Goal: Check status: Check status

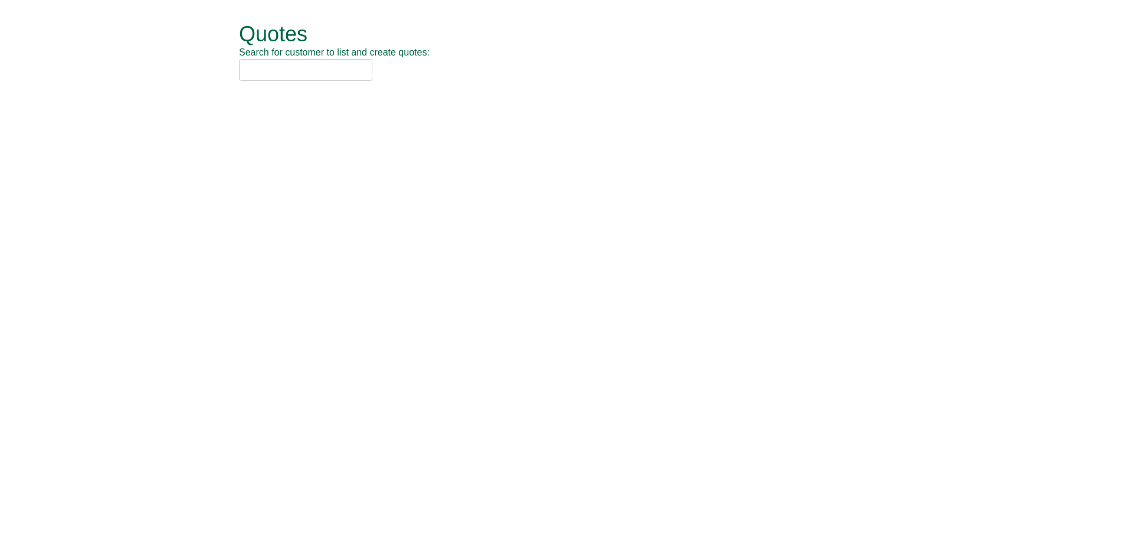
click at [281, 74] on input "text" at bounding box center [305, 70] width 133 height 22
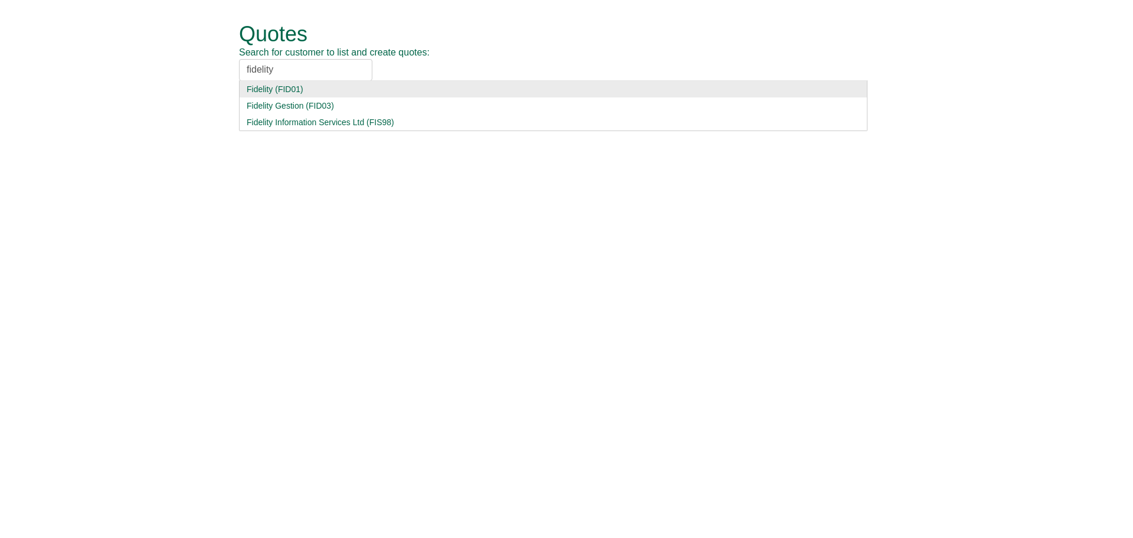
type input "fidelity"
click at [273, 90] on div "Fidelity (FID01)" at bounding box center [553, 89] width 613 height 12
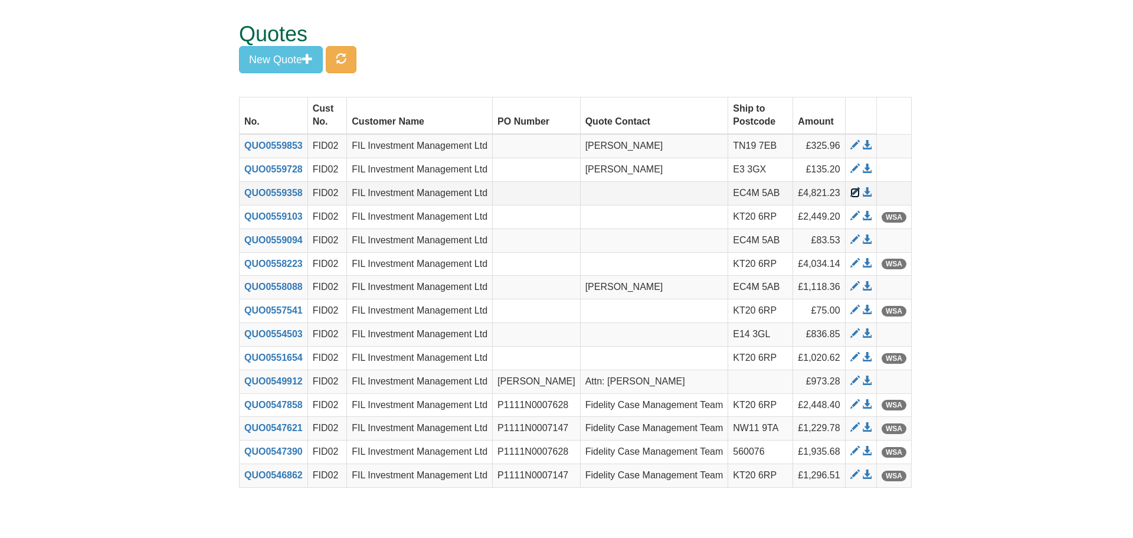
click at [860, 195] on span at bounding box center [855, 192] width 9 height 9
click at [860, 220] on span at bounding box center [855, 215] width 9 height 9
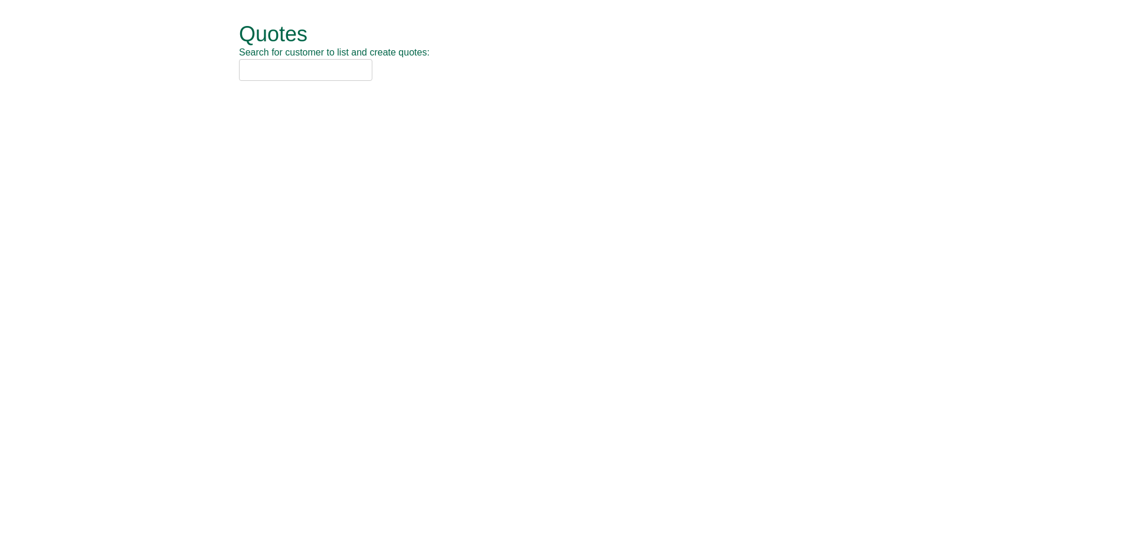
click at [326, 66] on input "text" at bounding box center [305, 70] width 133 height 22
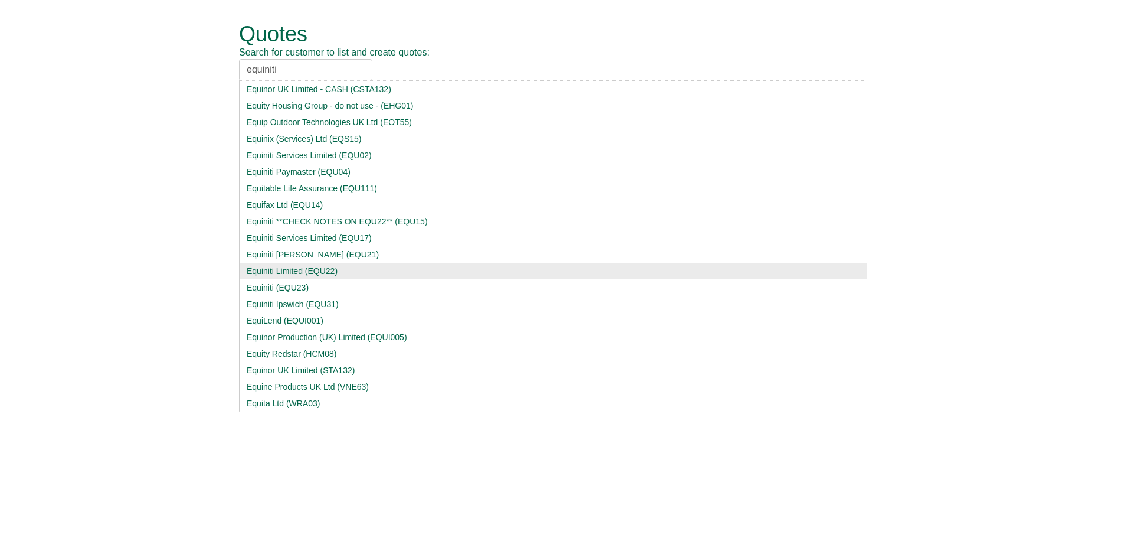
type input "equiniti"
click at [307, 270] on div "Equiniti Limited (EQU22)" at bounding box center [553, 271] width 613 height 12
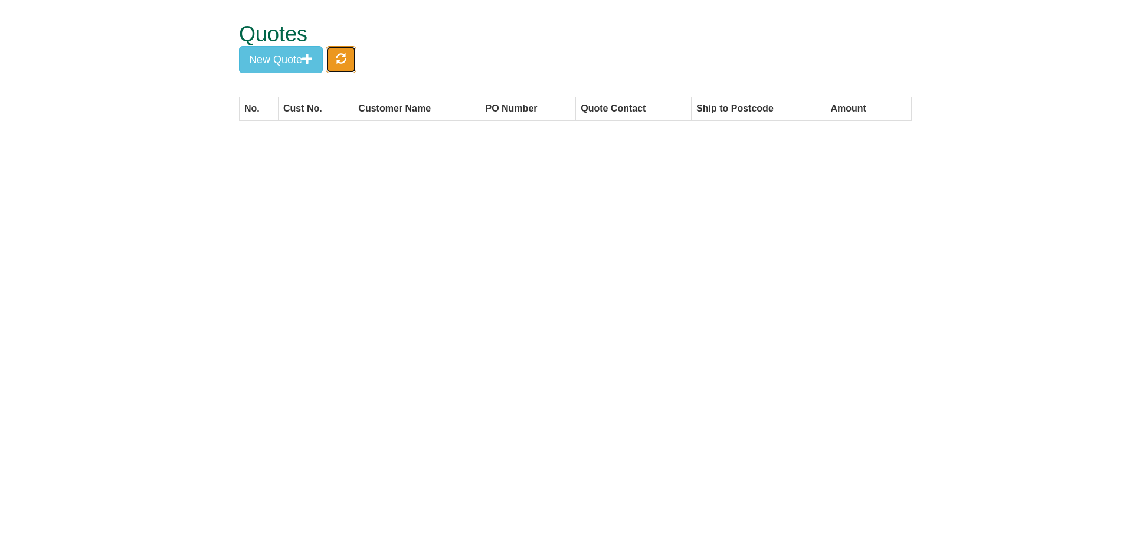
click at [342, 65] on button "button" at bounding box center [341, 59] width 31 height 27
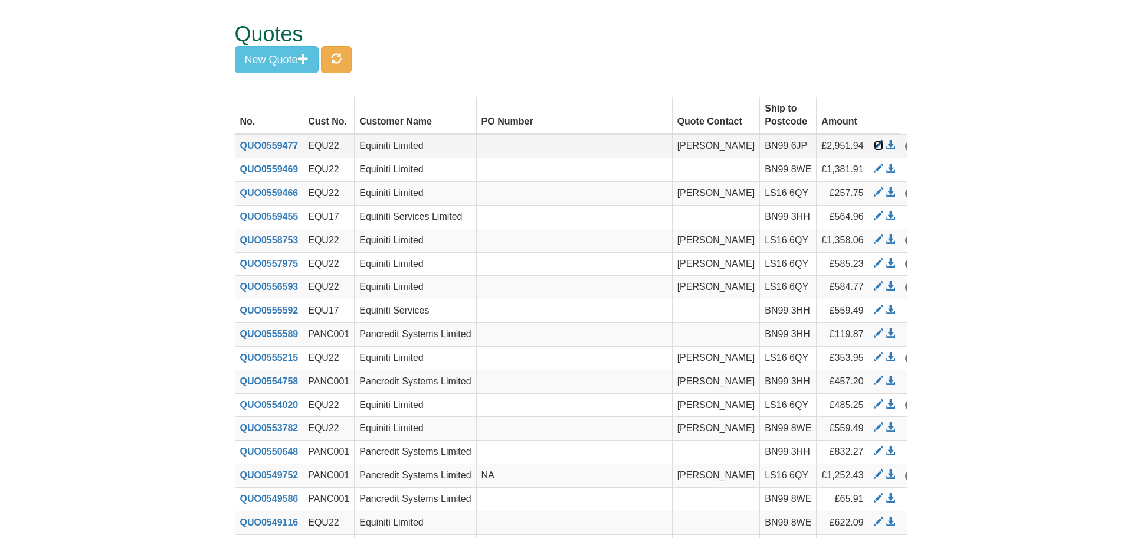
click at [874, 140] on span at bounding box center [878, 144] width 9 height 9
click at [874, 164] on span at bounding box center [878, 168] width 9 height 9
